Goal: Use online tool/utility: Utilize a website feature to perform a specific function

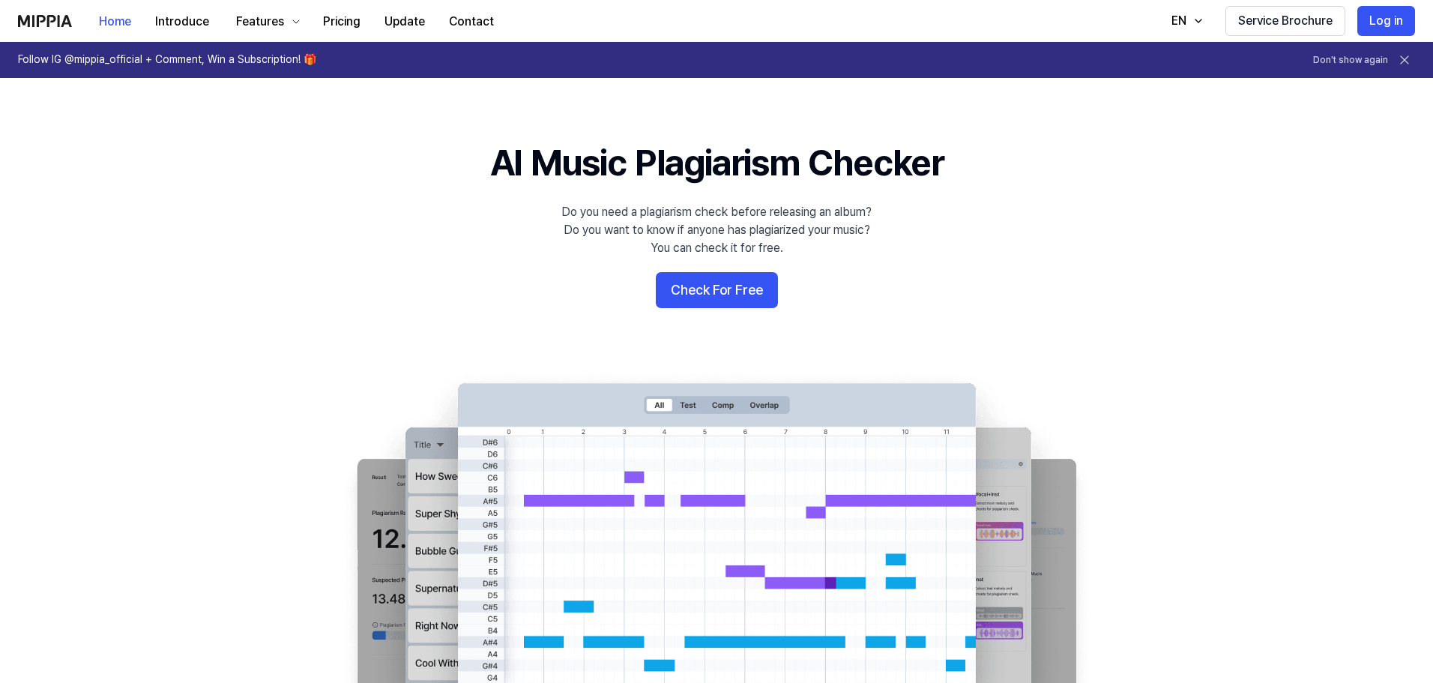
click at [1403, 58] on icon at bounding box center [1404, 59] width 15 height 15
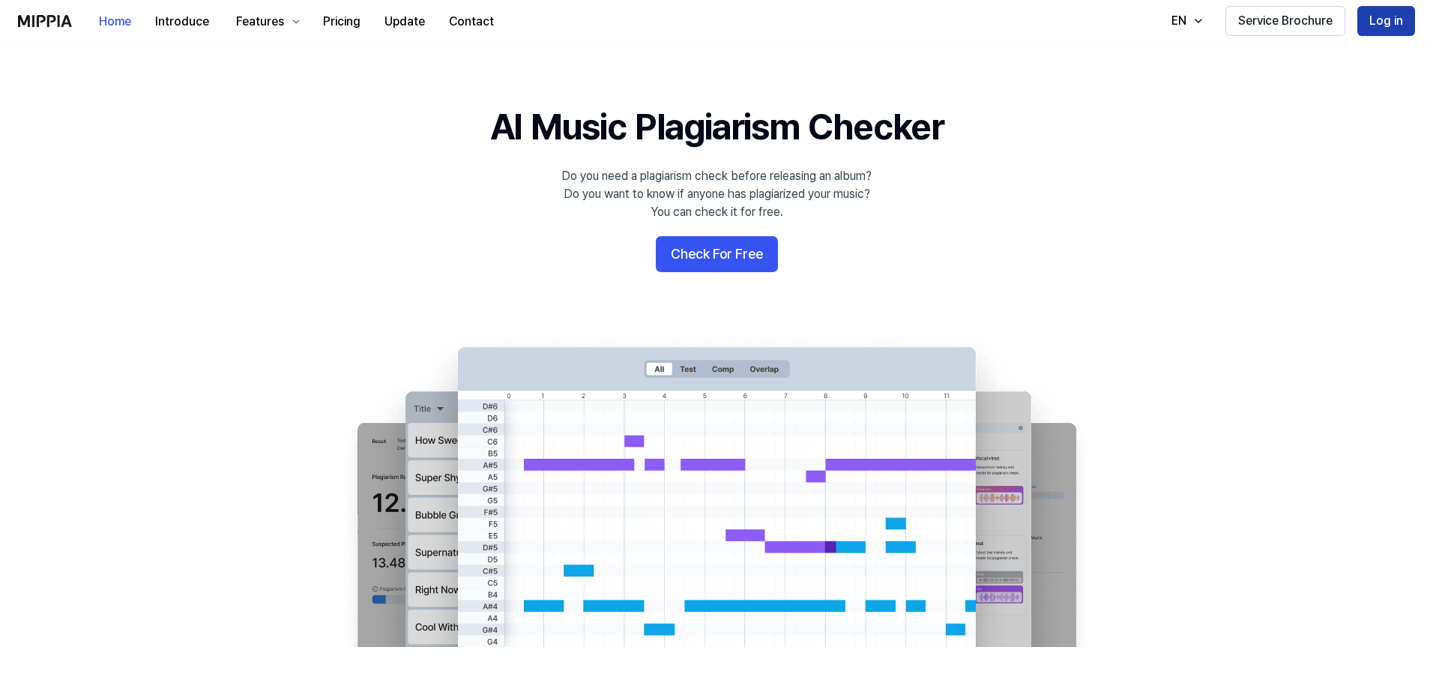
click at [1385, 13] on button "Log in" at bounding box center [1386, 21] width 58 height 30
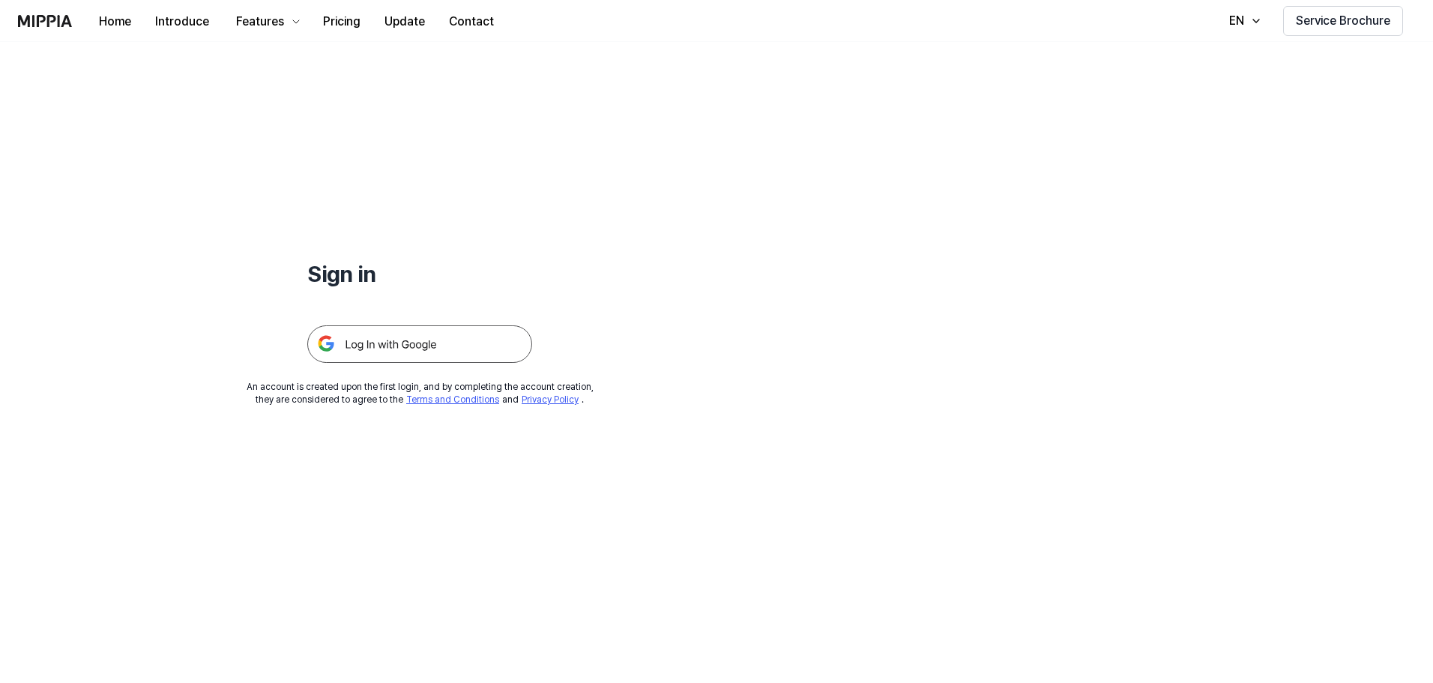
click at [421, 345] on img at bounding box center [419, 343] width 225 height 37
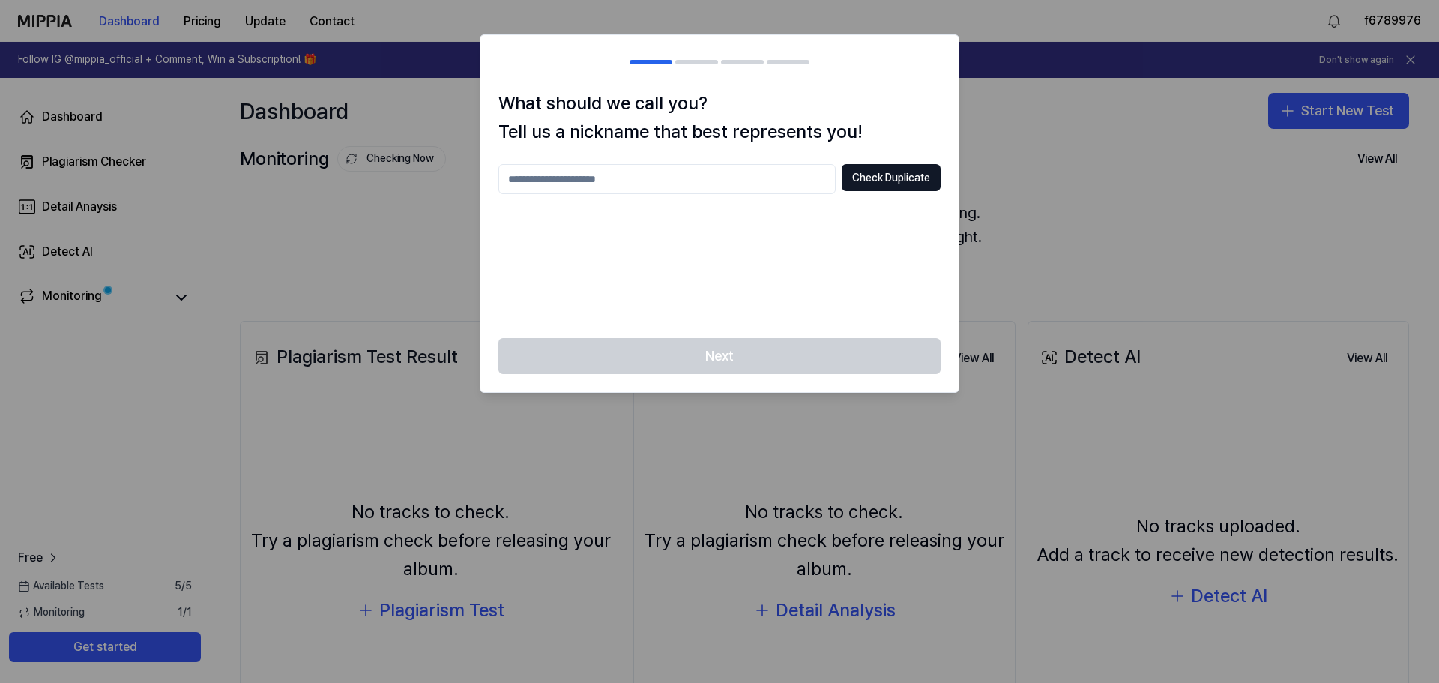
click at [1125, 181] on div at bounding box center [719, 341] width 1439 height 683
click at [1113, 204] on div at bounding box center [719, 341] width 1439 height 683
click at [883, 184] on button "Check Duplicate" at bounding box center [890, 177] width 99 height 27
click at [668, 175] on input "text" at bounding box center [666, 179] width 337 height 30
type input "*"
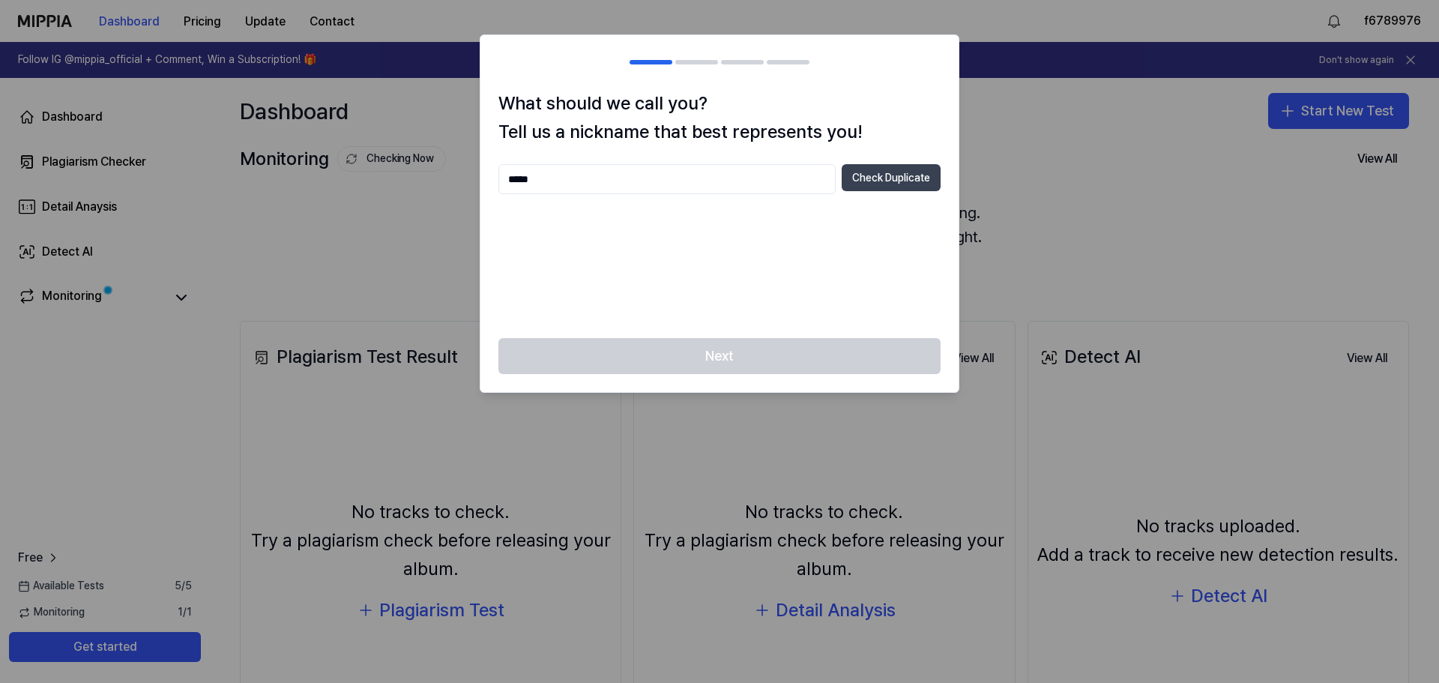
type input "*****"
click at [868, 181] on button "Check Duplicate" at bounding box center [890, 177] width 99 height 27
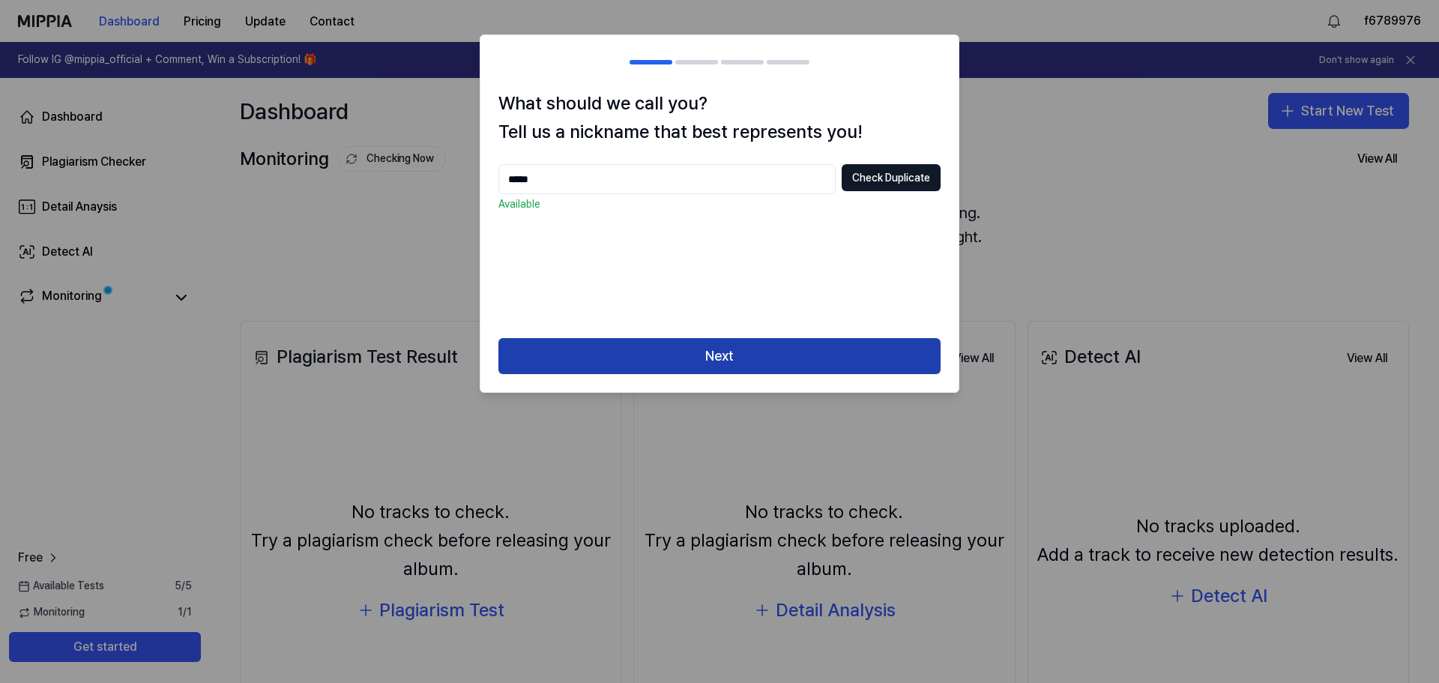
click at [758, 352] on button "Next" at bounding box center [719, 356] width 442 height 36
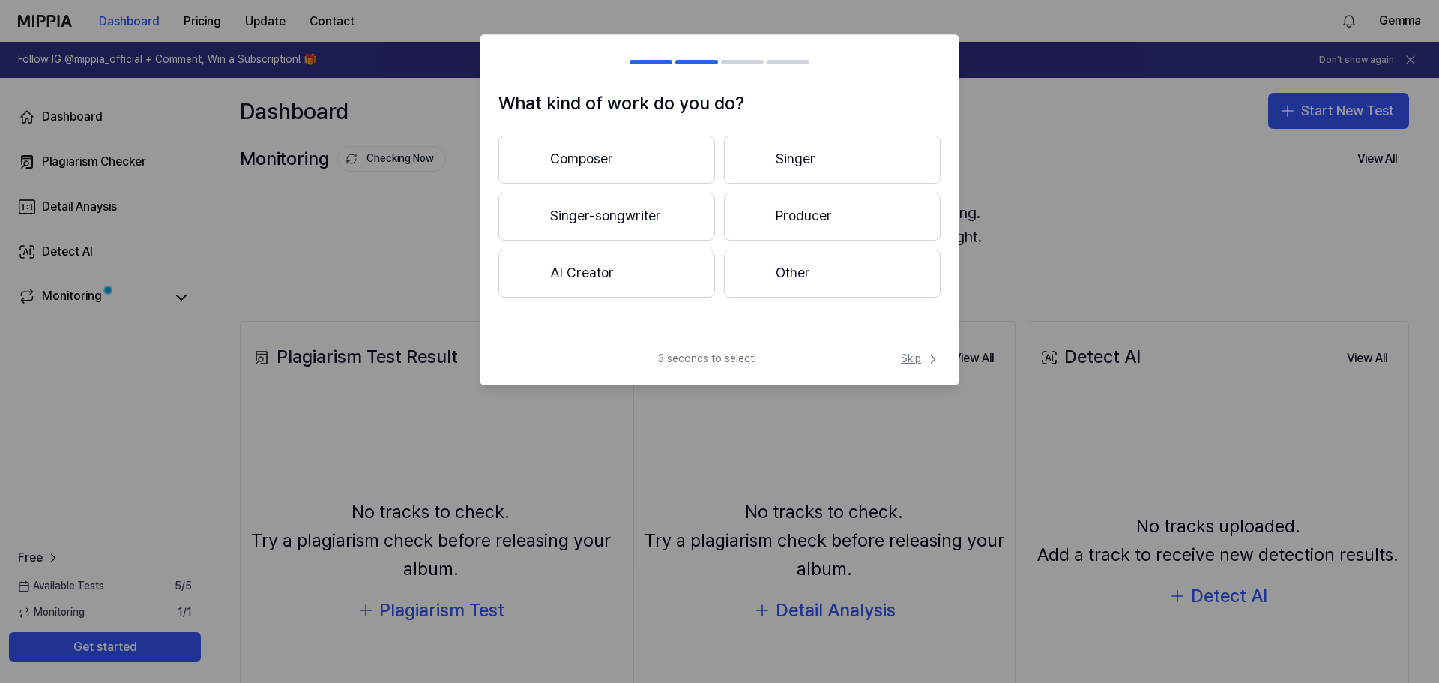
click at [913, 359] on span "Skip" at bounding box center [921, 358] width 40 height 15
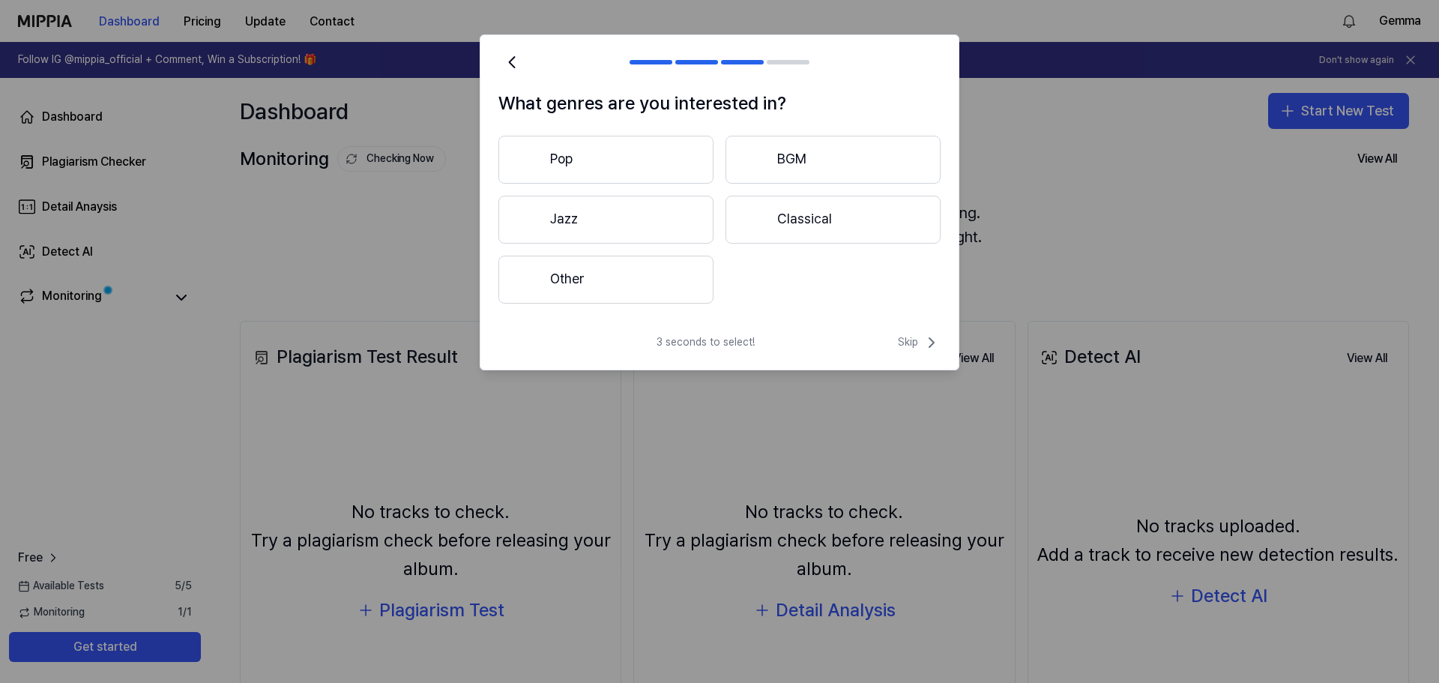
click at [927, 351] on div "3 seconds to select! Skip" at bounding box center [719, 351] width 478 height 36
click at [918, 346] on span "Skip" at bounding box center [919, 342] width 43 height 18
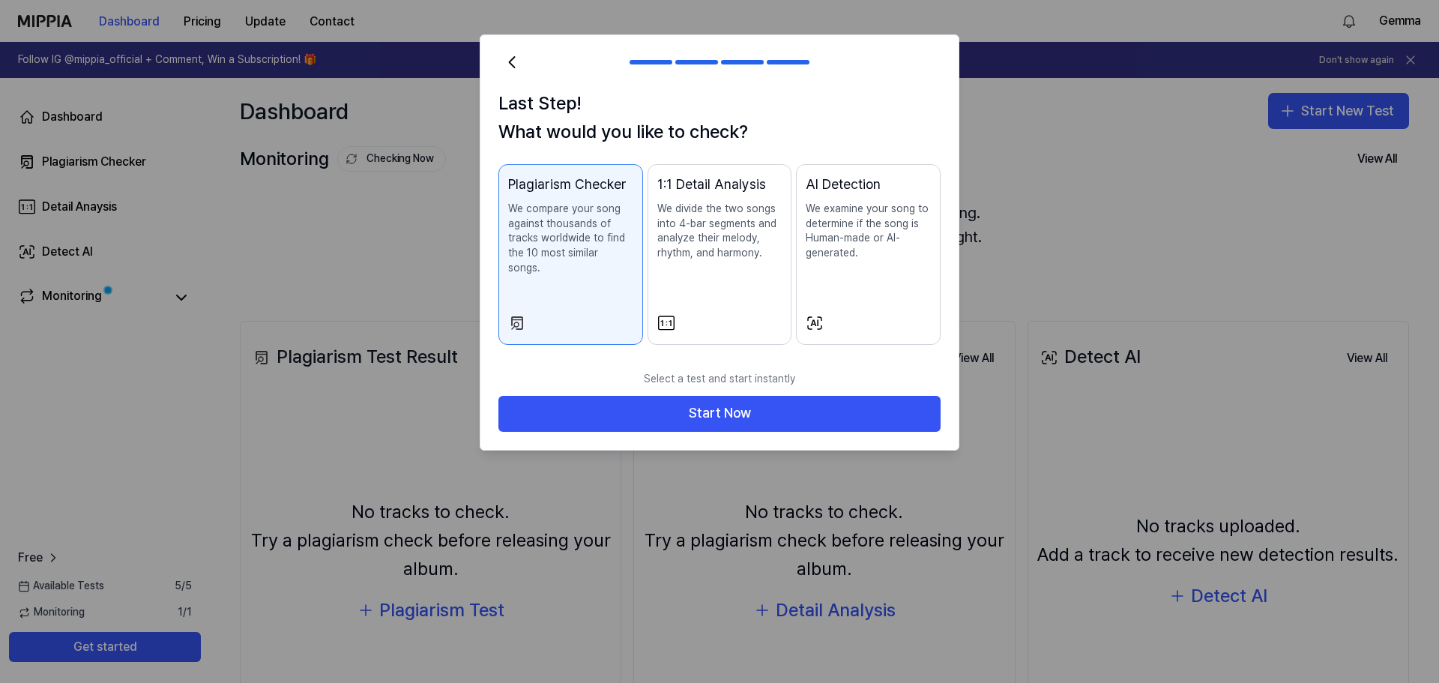
click at [1134, 253] on div at bounding box center [719, 341] width 1439 height 683
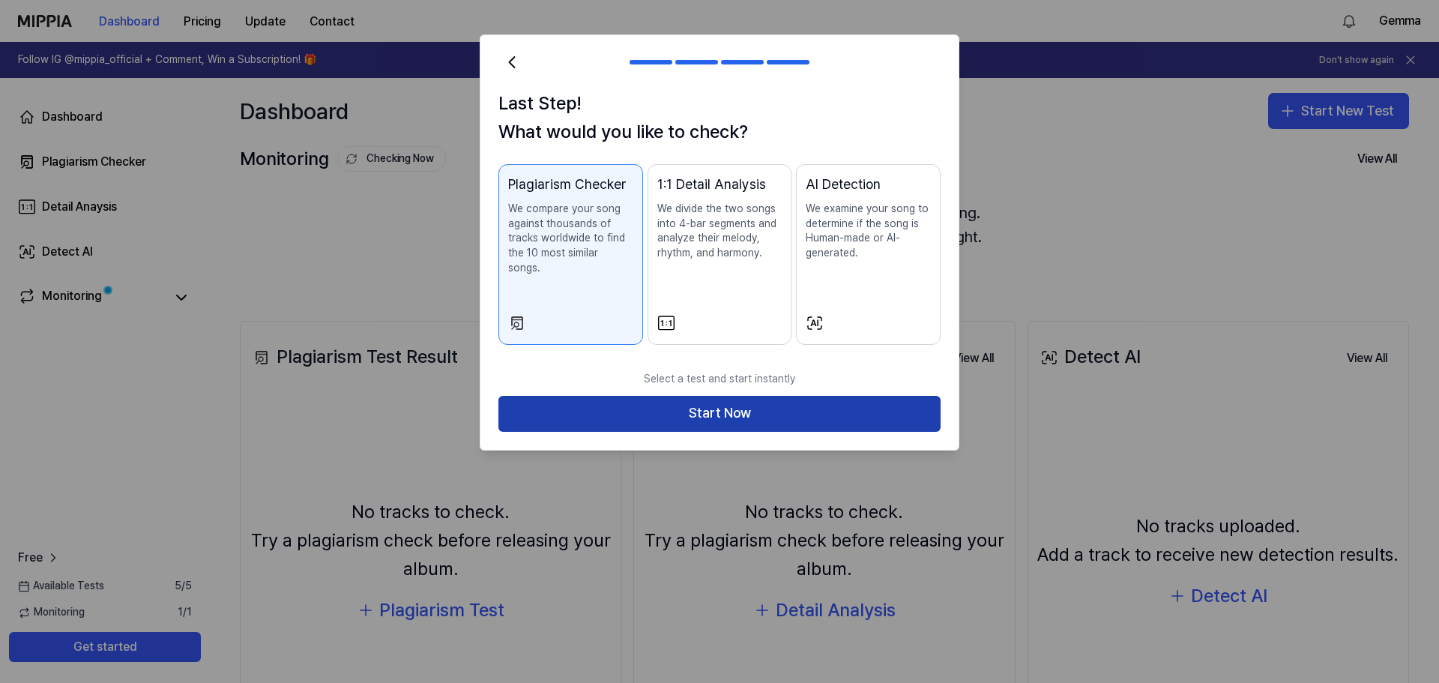
click at [769, 403] on button "Start Now" at bounding box center [719, 414] width 442 height 36
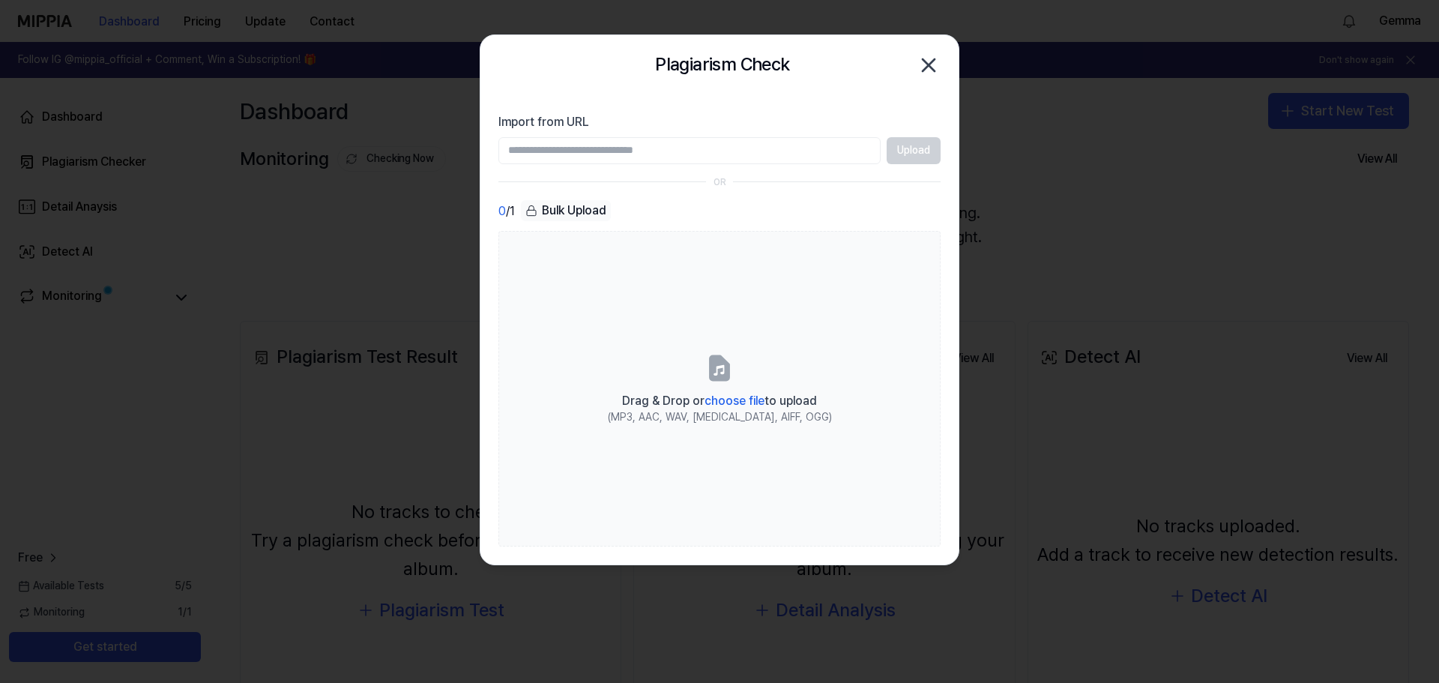
click at [923, 62] on icon "button" at bounding box center [928, 65] width 24 height 24
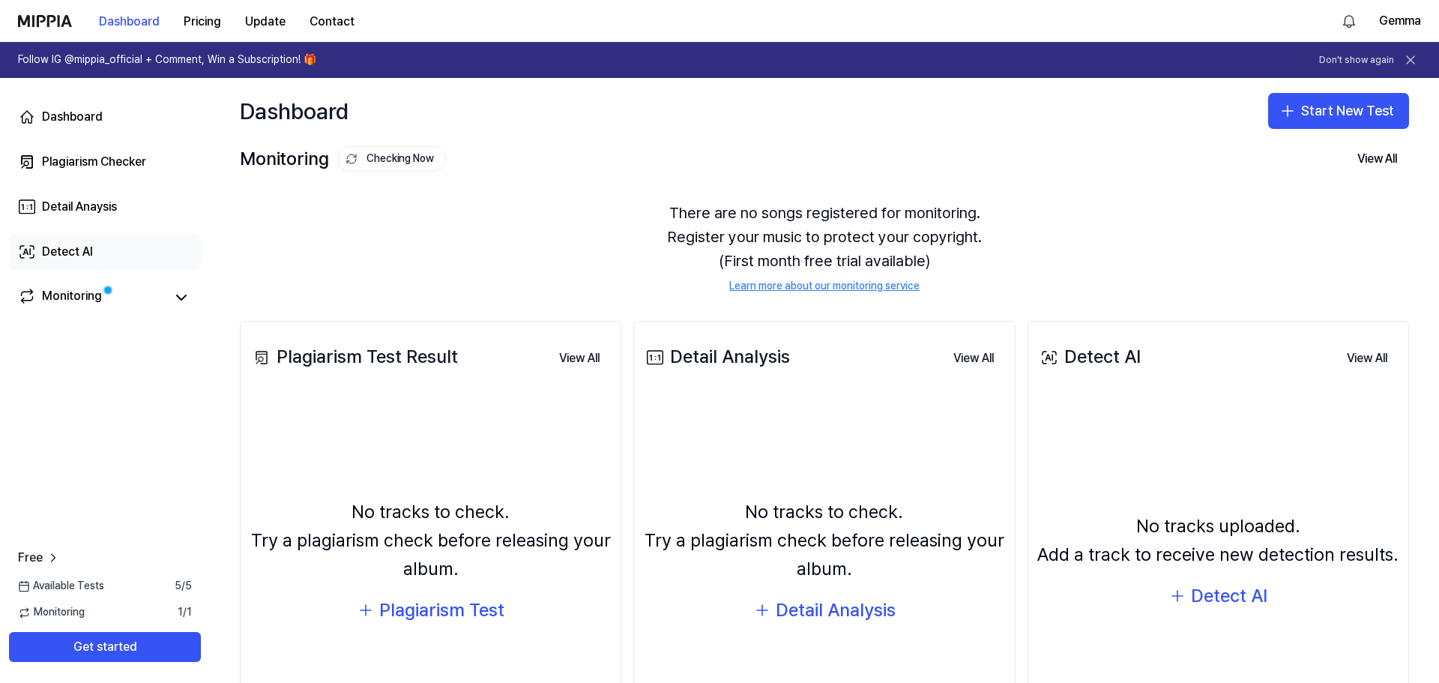
click at [75, 256] on div "Detect AI" at bounding box center [67, 252] width 51 height 18
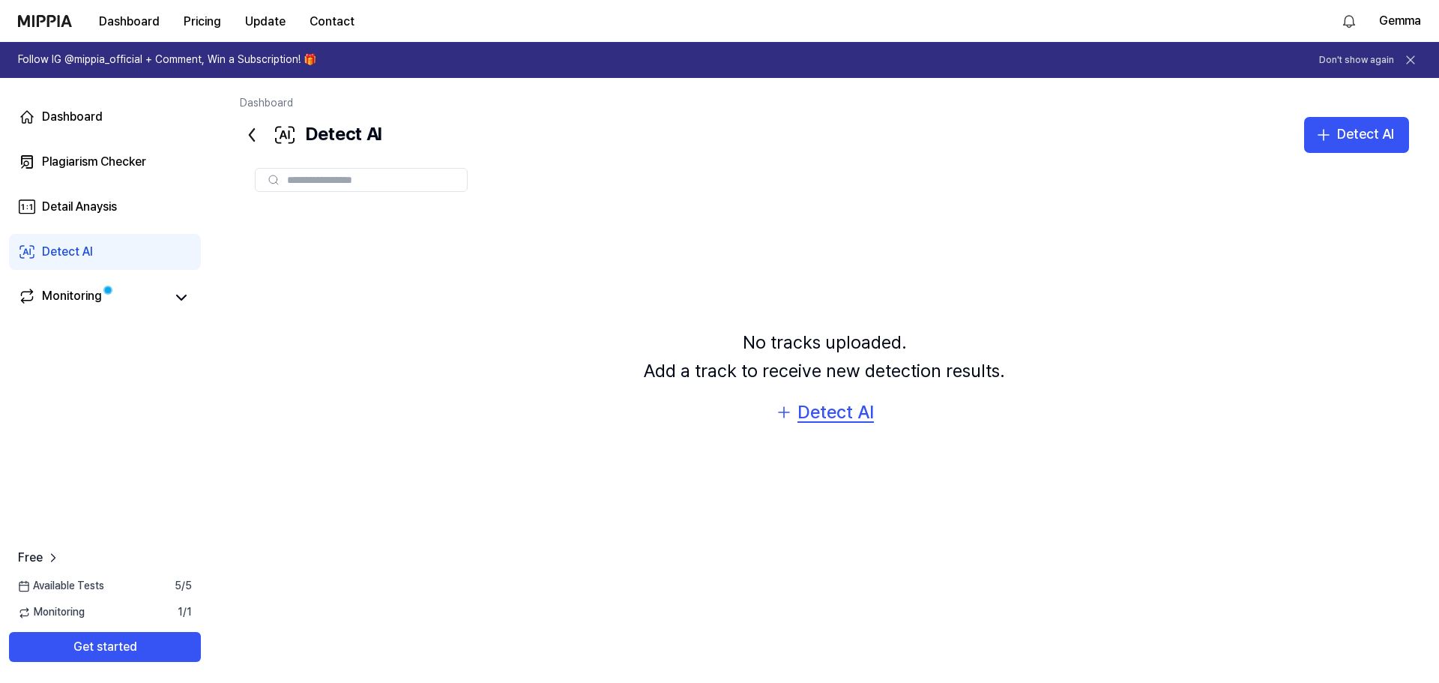
click at [842, 413] on div "Detect AI" at bounding box center [835, 412] width 76 height 28
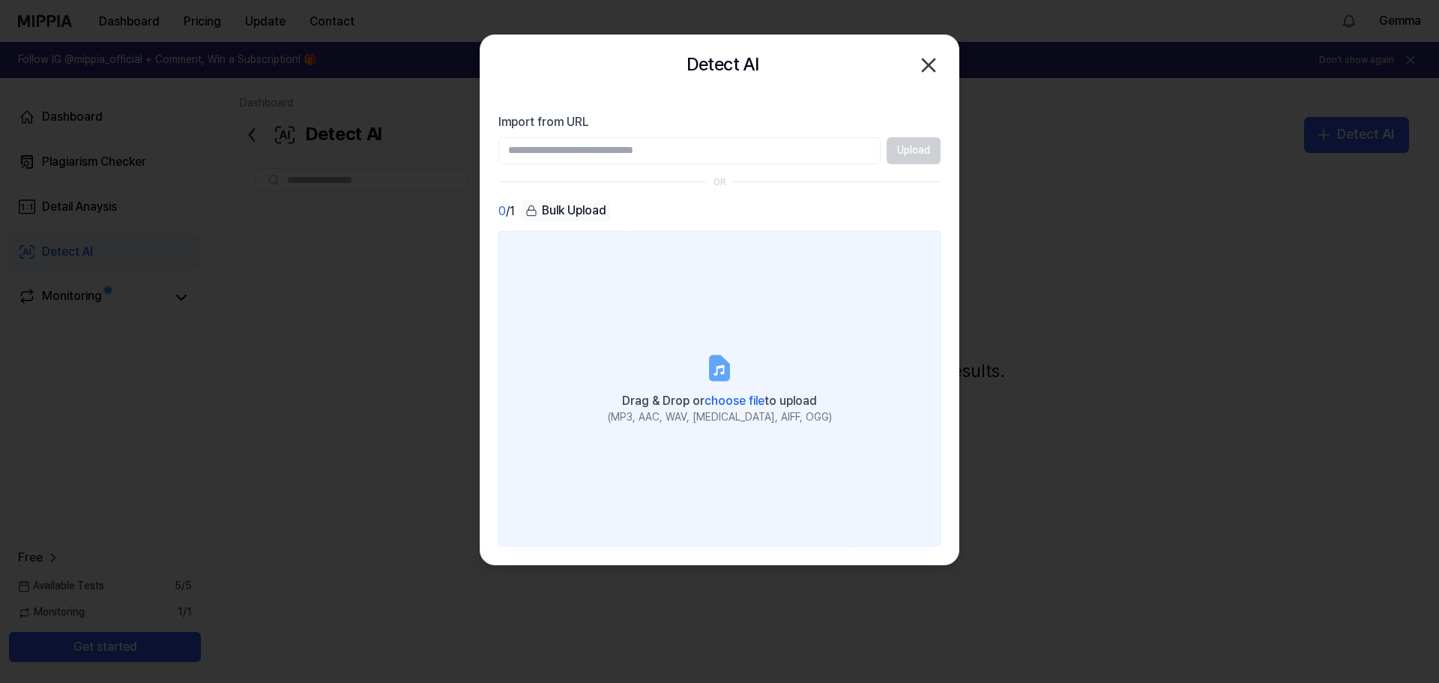
click at [752, 358] on label "Drag & Drop or choose file to upload (MP3, AAC, WAV, FLAC, AIFF, OGG)" at bounding box center [719, 388] width 442 height 315
click at [0, 0] on input "Drag & Drop or choose file to upload (MP3, AAC, WAV, FLAC, AIFF, OGG)" at bounding box center [0, 0] width 0 height 0
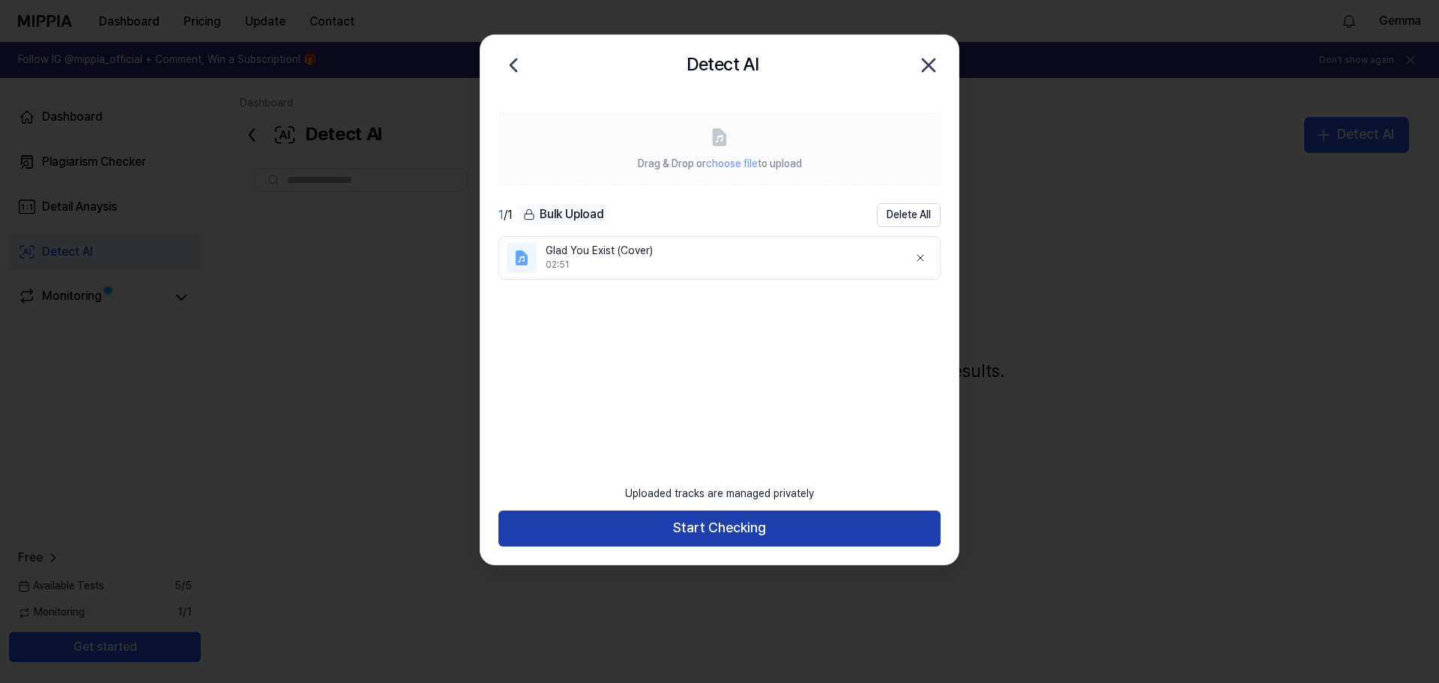
click at [779, 526] on button "Start Checking" at bounding box center [719, 528] width 442 height 36
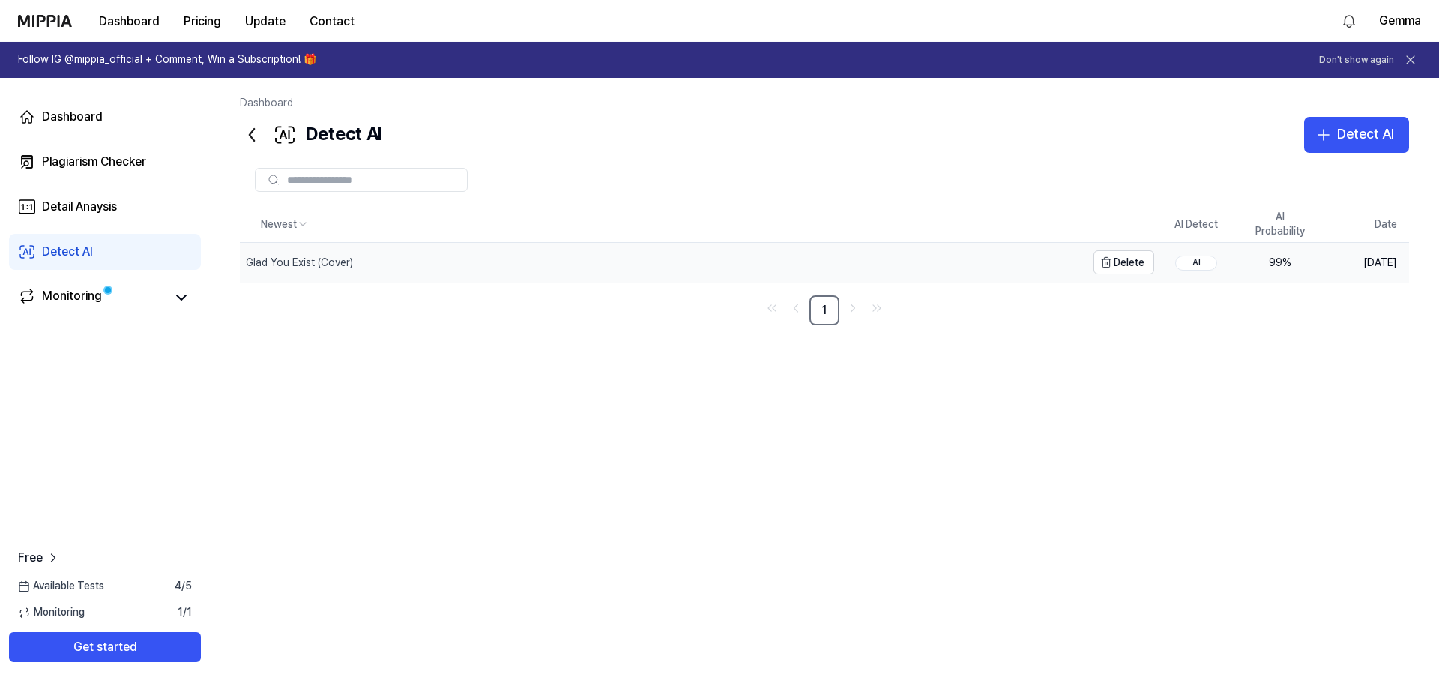
click at [372, 259] on div "Glad You Exist (Cover)" at bounding box center [663, 262] width 846 height 39
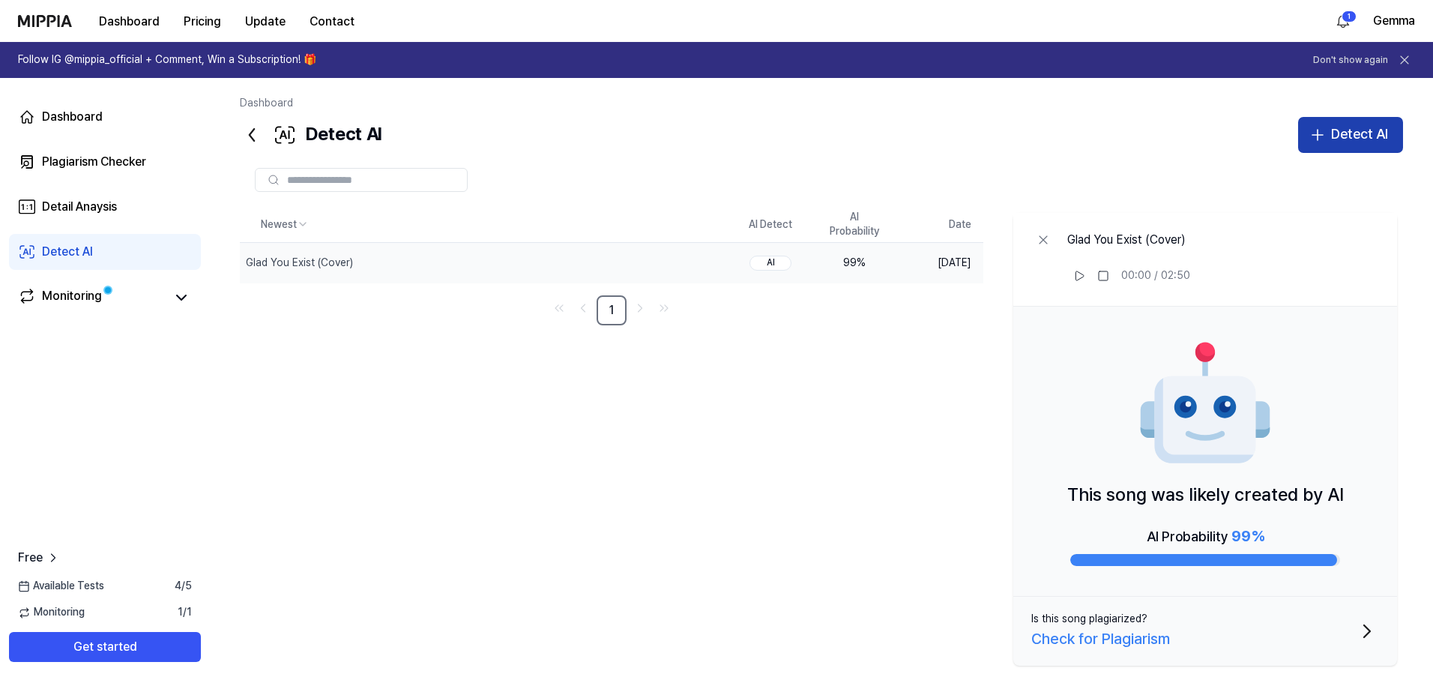
click at [1315, 142] on icon "button" at bounding box center [1317, 135] width 18 height 18
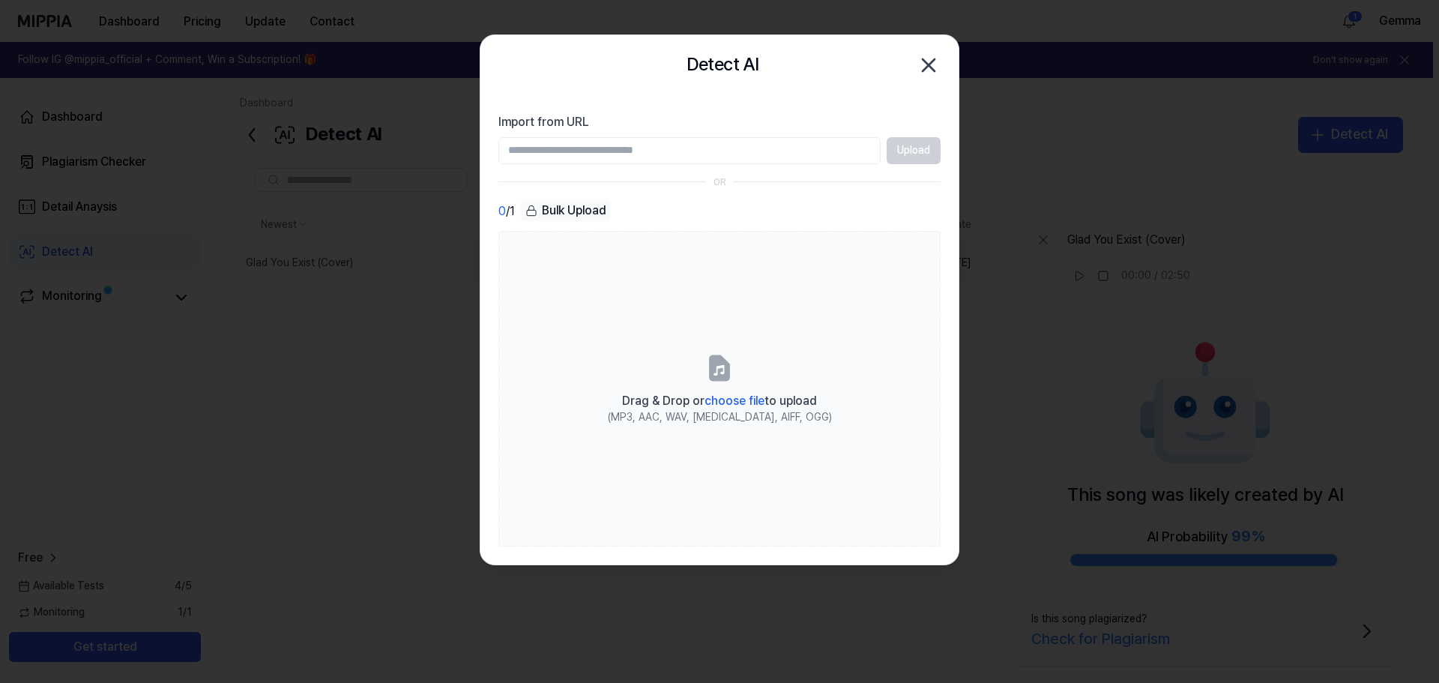
click at [919, 68] on icon "button" at bounding box center [928, 65] width 24 height 24
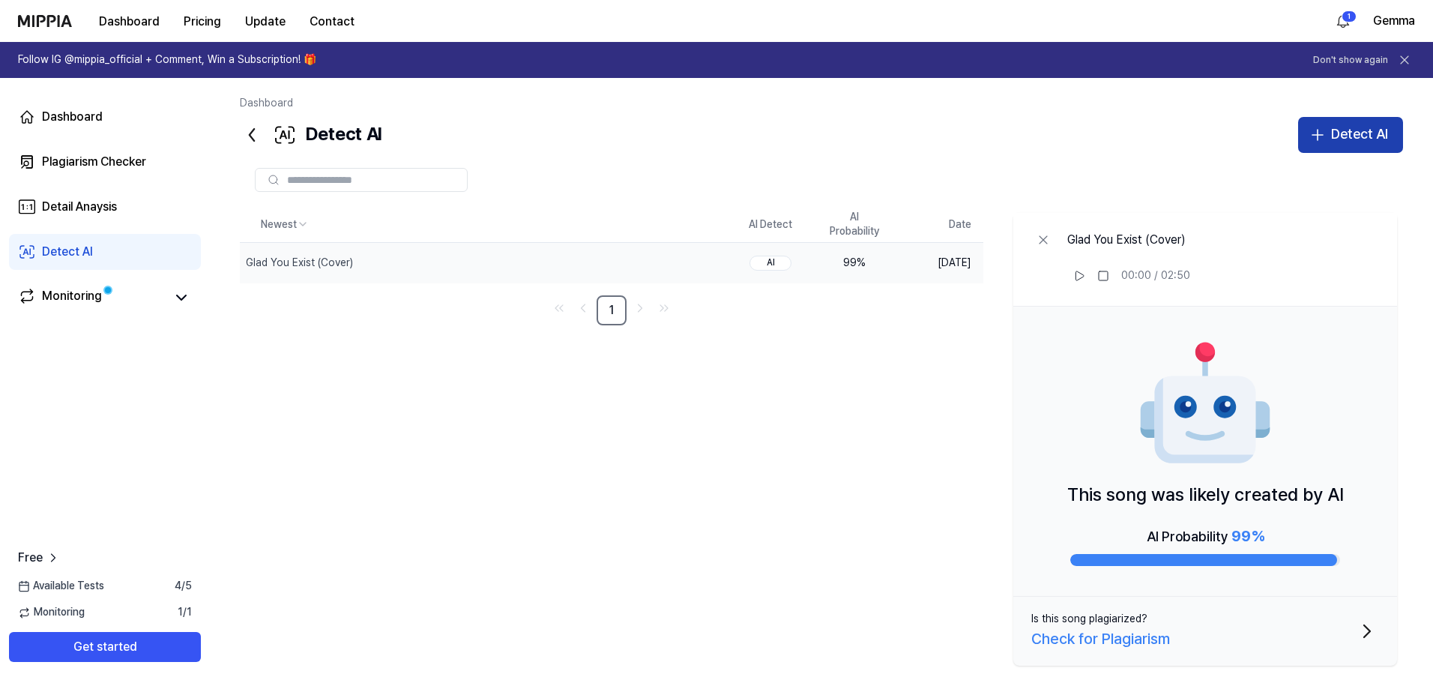
click at [1361, 142] on div "Detect AI" at bounding box center [1359, 135] width 57 height 22
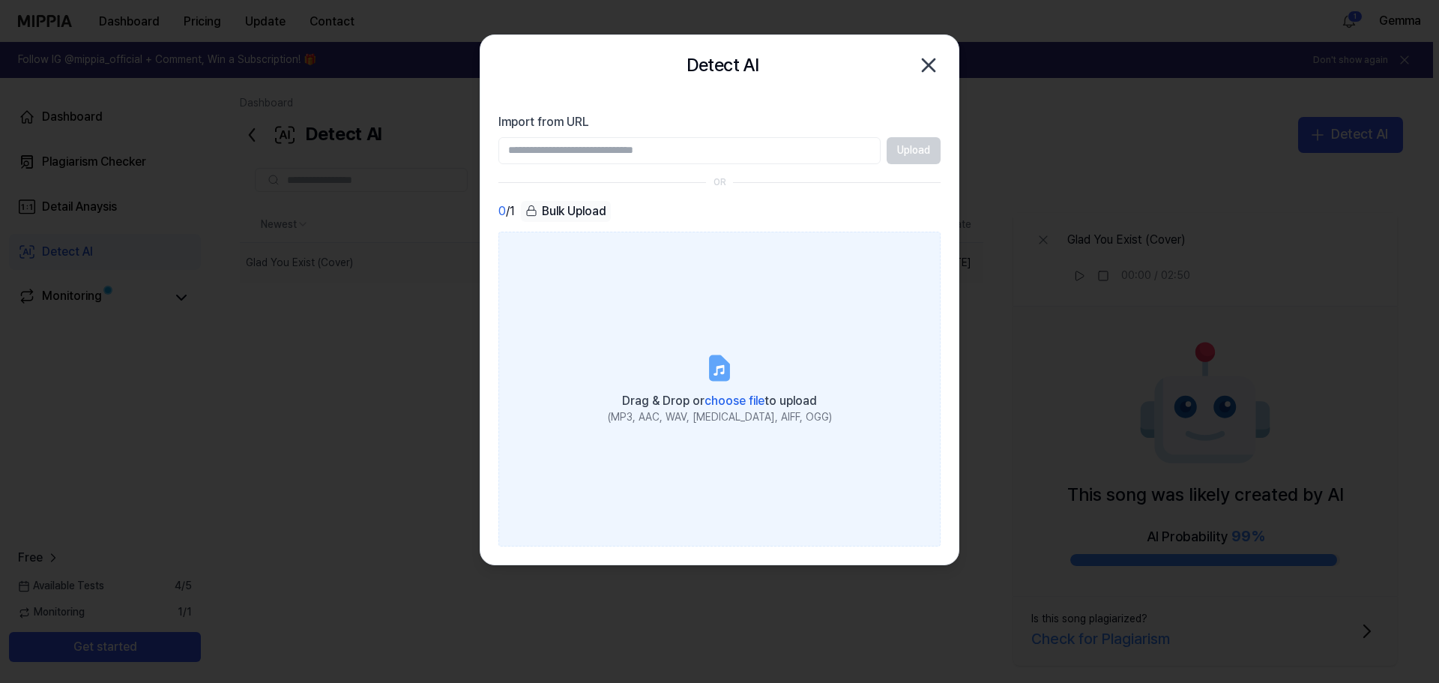
click at [720, 392] on div "Drag & Drop or choose file to upload" at bounding box center [720, 399] width 224 height 21
click at [0, 0] on input "Drag & Drop or choose file to upload (MP3, AAC, WAV, FLAC, AIFF, OGG)" at bounding box center [0, 0] width 0 height 0
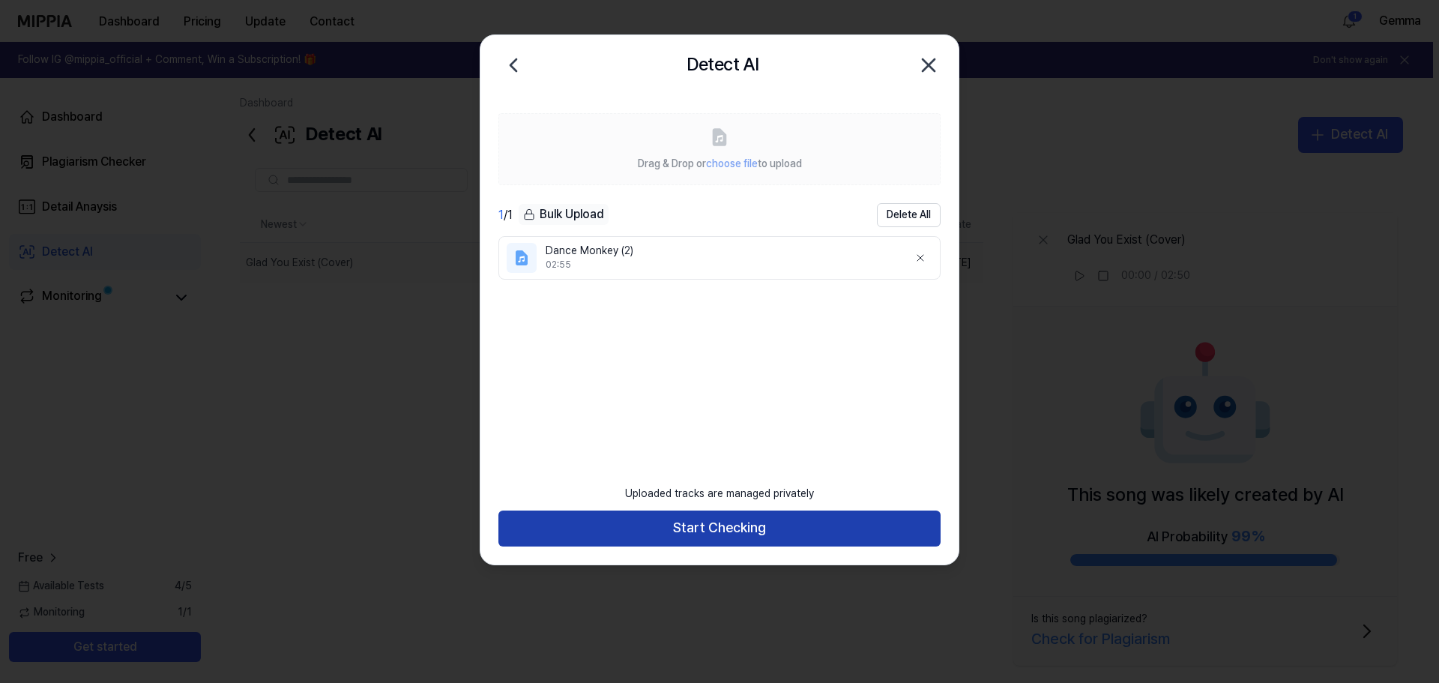
click at [691, 541] on button "Start Checking" at bounding box center [719, 528] width 442 height 36
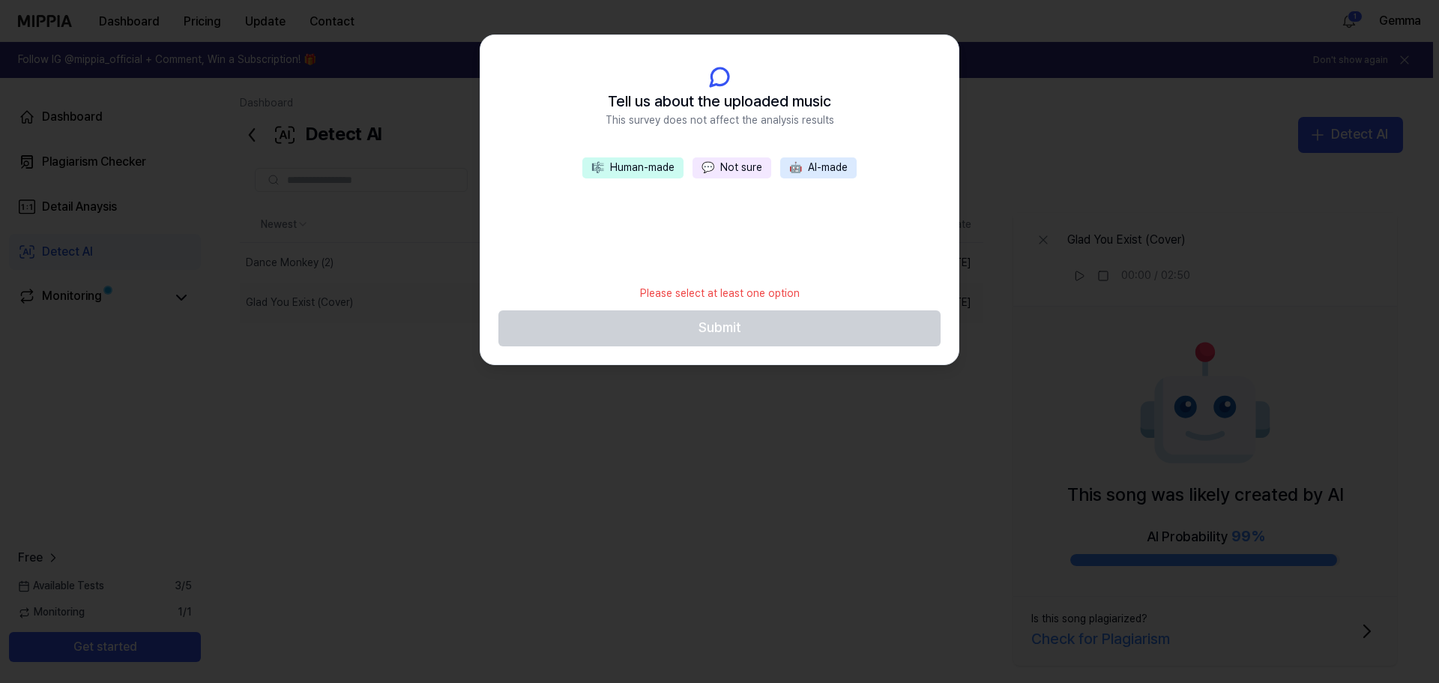
click at [722, 291] on div "Please select at least one option" at bounding box center [720, 293] width 178 height 33
click at [749, 166] on button "💬 Not sure" at bounding box center [731, 167] width 79 height 21
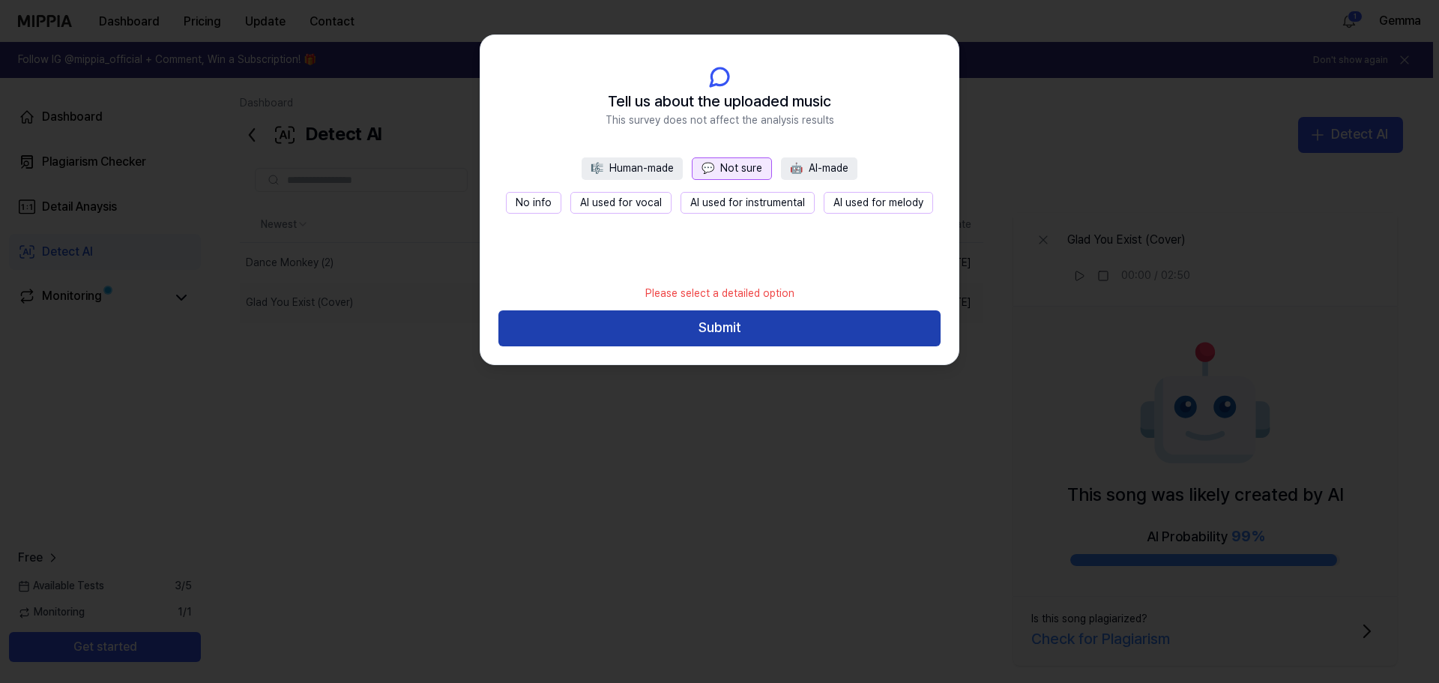
click at [772, 321] on button "Submit" at bounding box center [719, 328] width 442 height 36
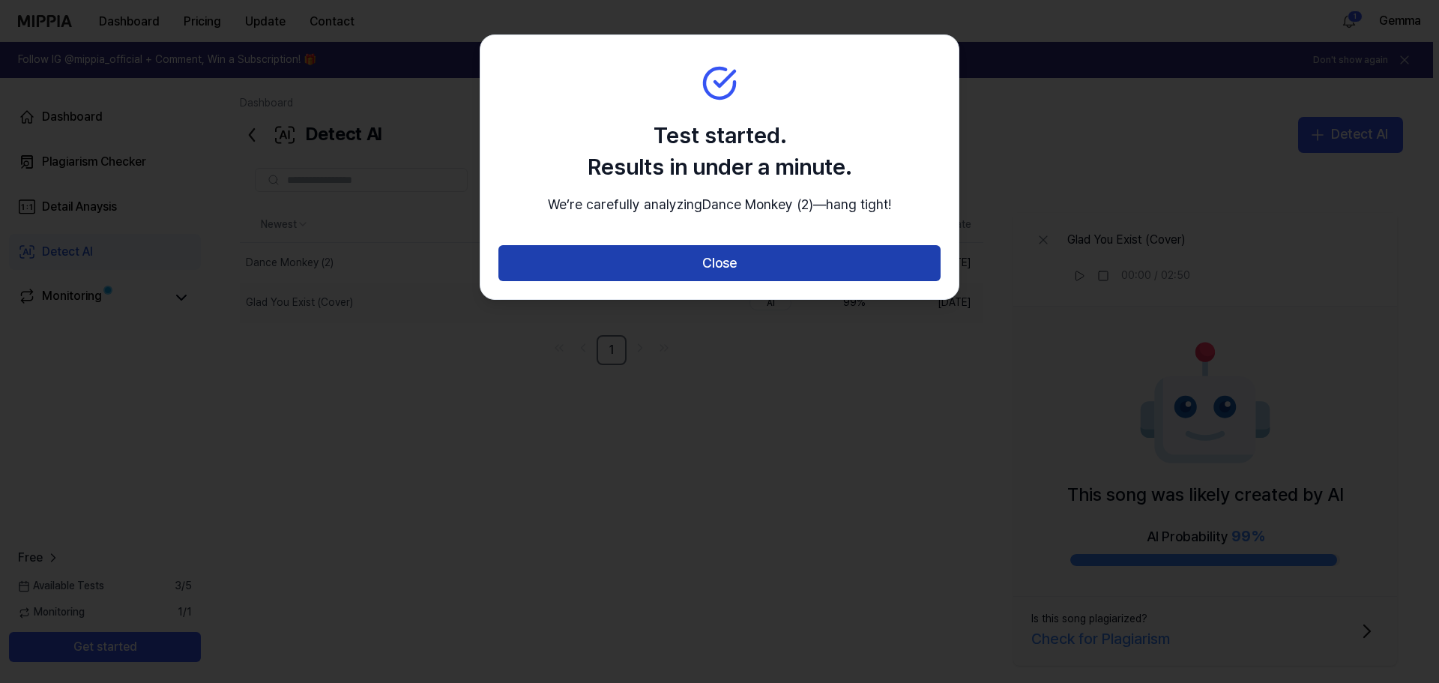
click at [779, 281] on button "Close" at bounding box center [719, 263] width 442 height 36
